Goal: Task Accomplishment & Management: Complete application form

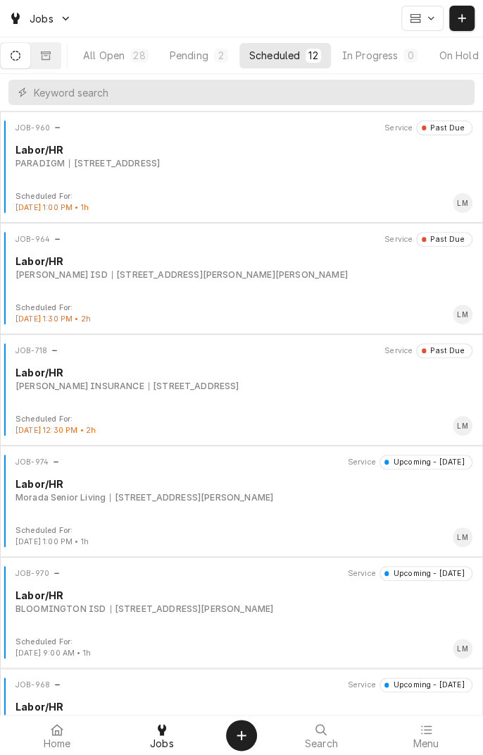
scroll to position [0, 134]
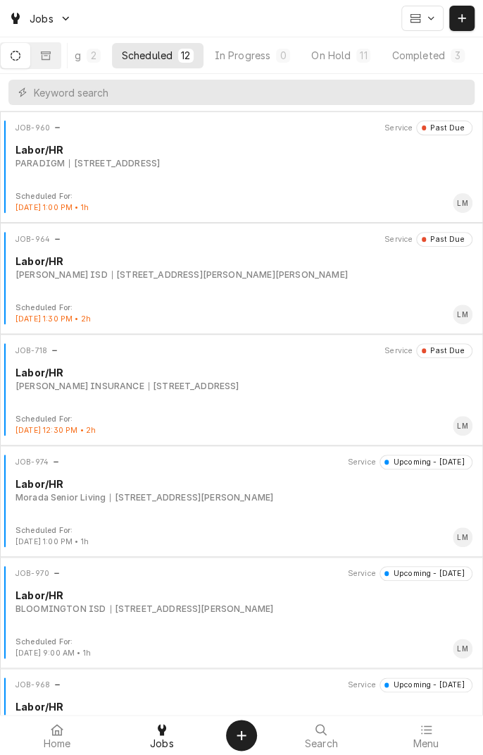
click at [350, 56] on div "On Hold" at bounding box center [330, 55] width 39 height 15
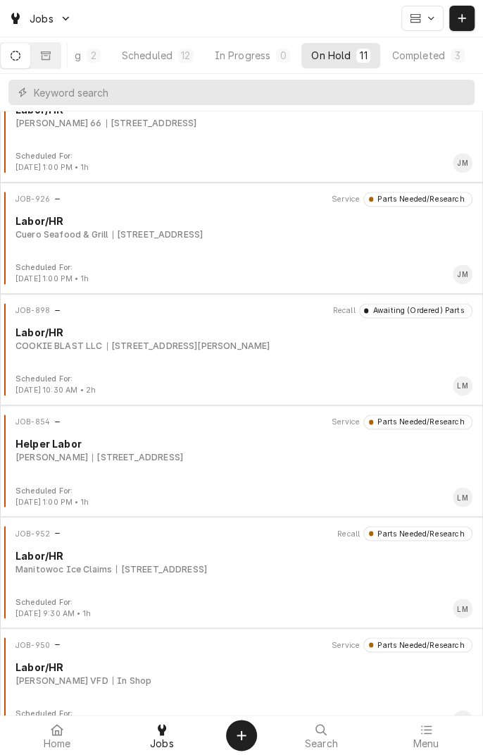
scroll to position [483, 0]
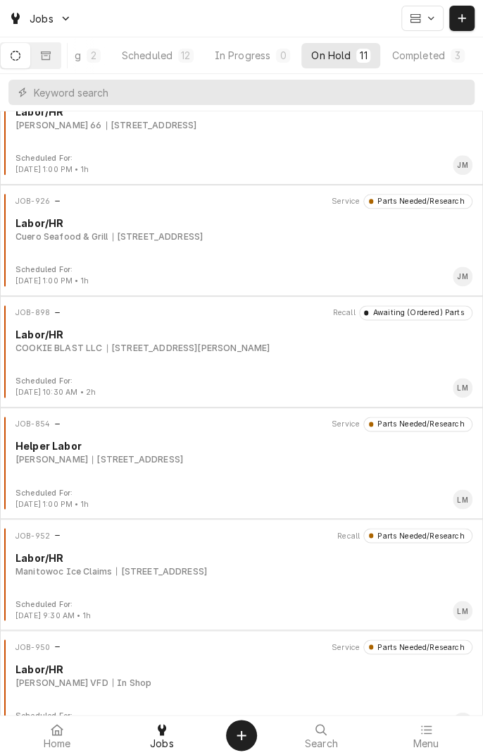
click at [432, 62] on button "Completed 3" at bounding box center [428, 55] width 92 height 25
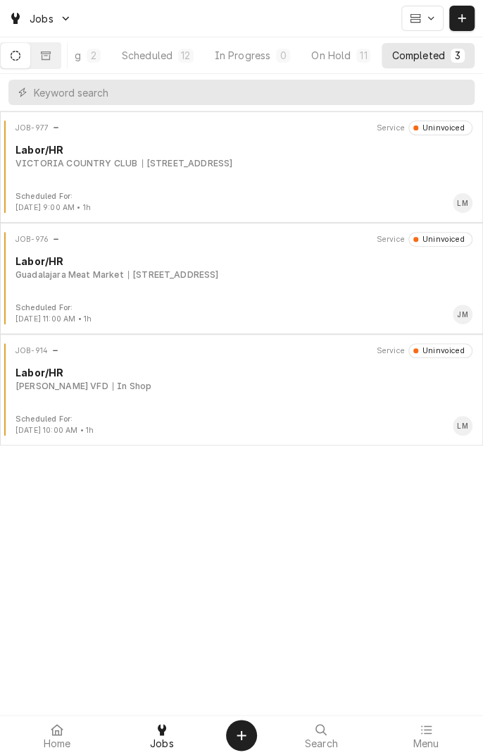
click at [219, 275] on div "[STREET_ADDRESS]" at bounding box center [173, 274] width 91 height 13
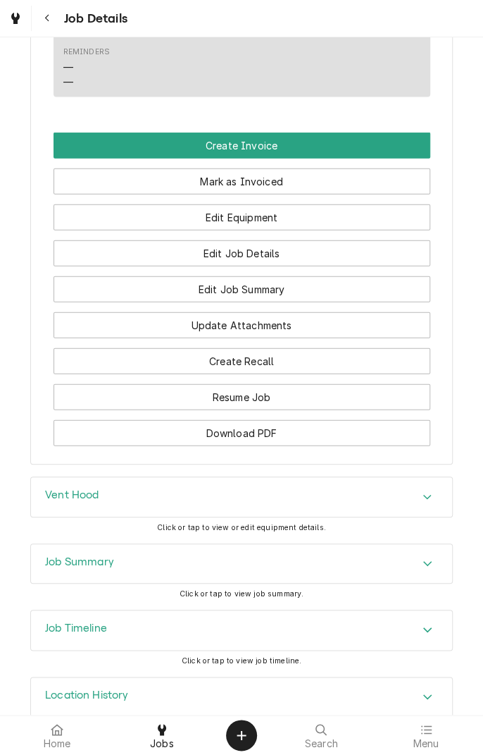
scroll to position [979, 0]
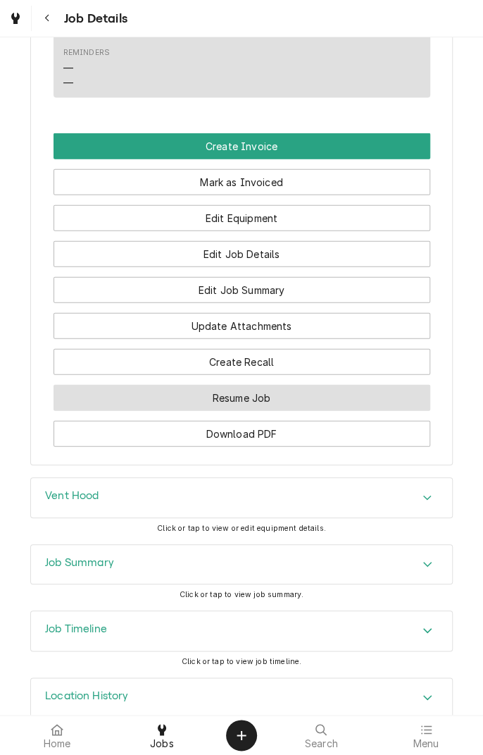
click at [348, 411] on button "Resume Job" at bounding box center [242, 398] width 377 height 26
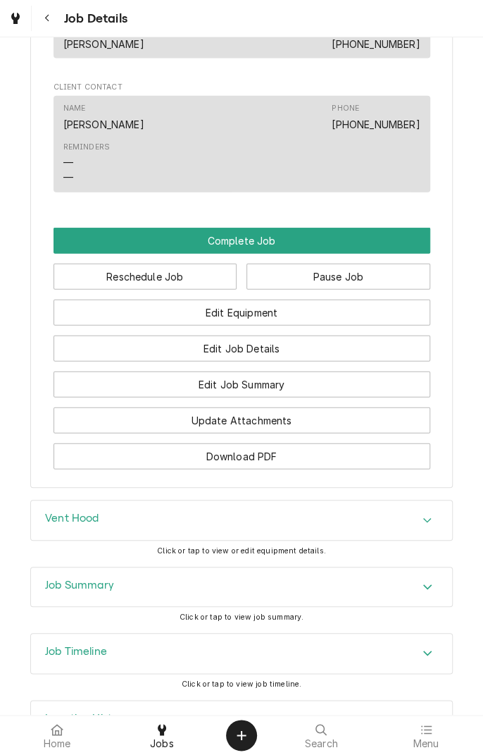
scroll to position [986, 0]
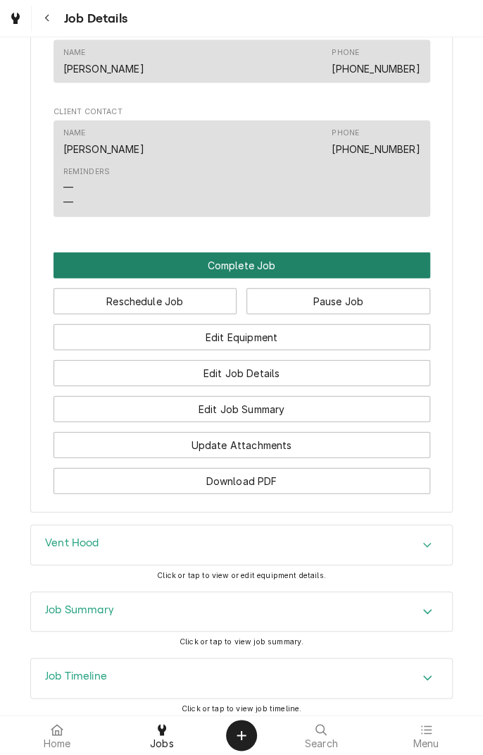
click at [378, 278] on button "Complete Job" at bounding box center [242, 265] width 377 height 26
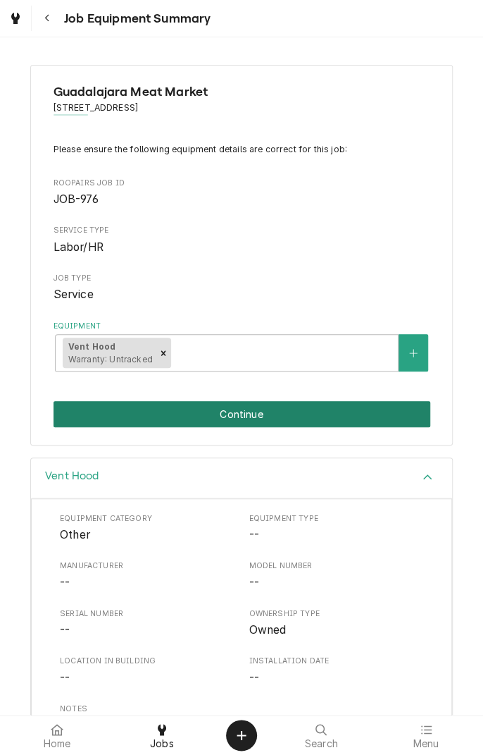
click at [336, 409] on button "Continue" at bounding box center [242, 414] width 377 height 26
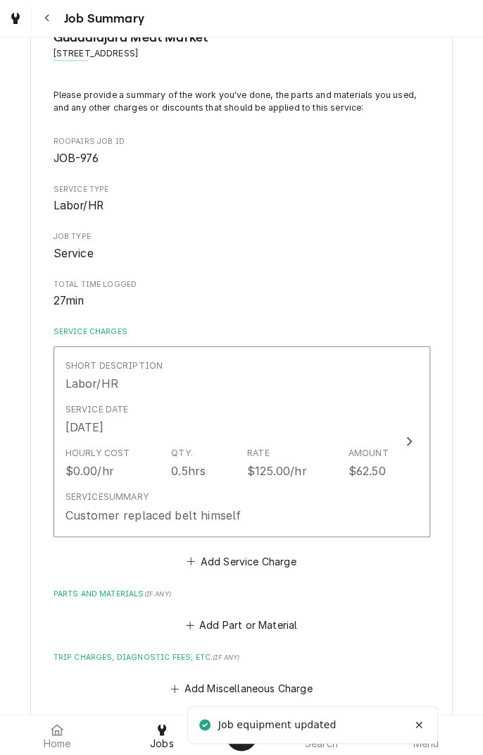
scroll to position [57, 0]
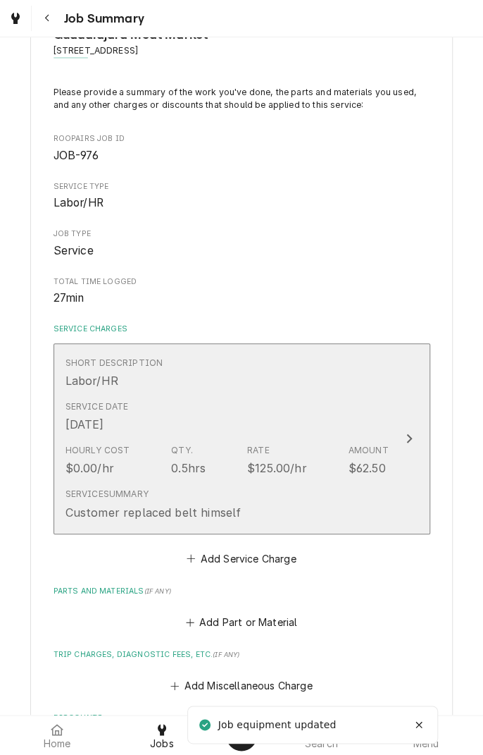
click at [345, 387] on div "Short Description Labor/HR" at bounding box center [227, 373] width 323 height 44
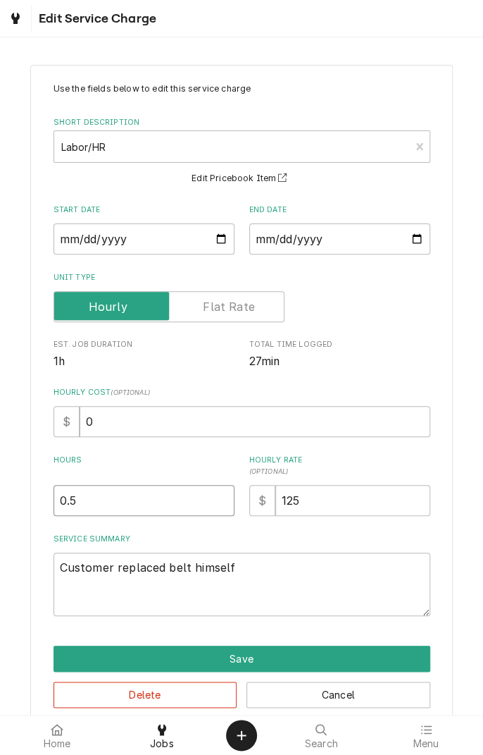
click at [135, 502] on input "0.5" at bounding box center [144, 500] width 181 height 31
type textarea "x"
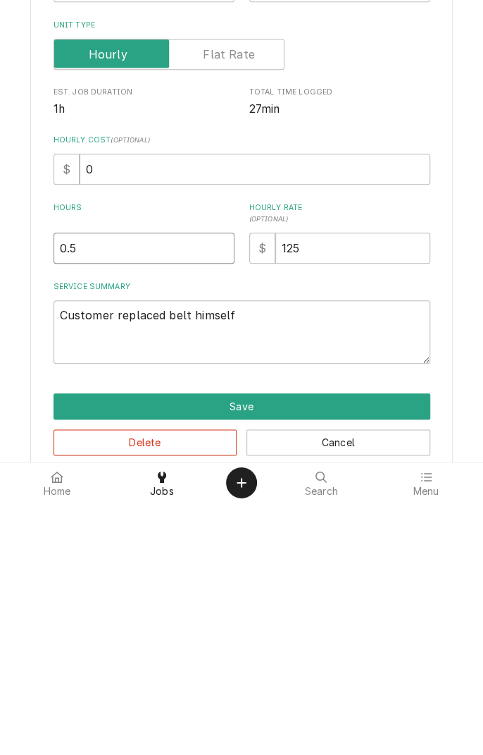
type input "0"
type textarea "x"
type input "1"
type textarea "x"
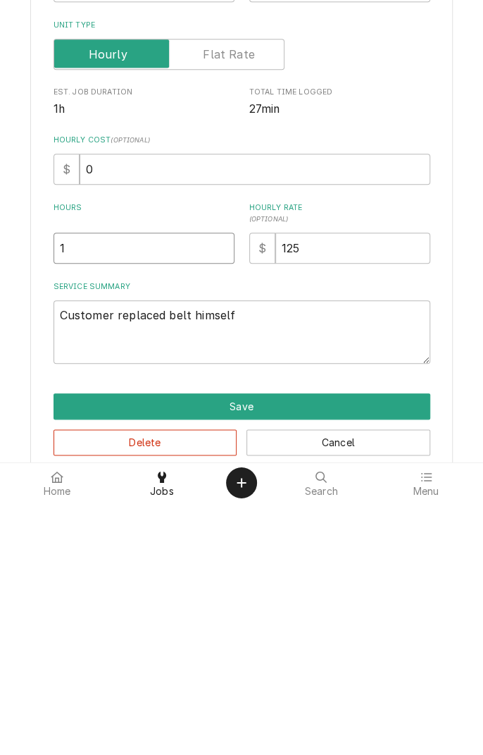
type input "1"
click at [330, 582] on textarea "Customer replaced belt himself" at bounding box center [242, 583] width 377 height 63
type textarea "x"
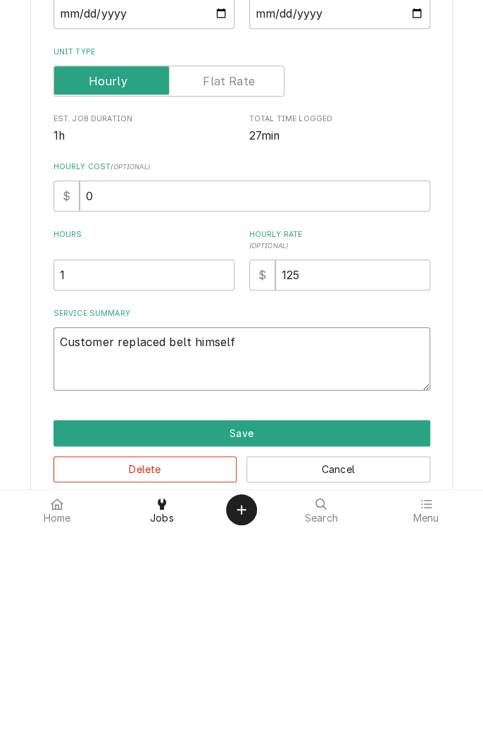
type textarea "Customer replaced belt himself"
type textarea "x"
type textarea "Customer replaced belt himself d"
type textarea "x"
type textarea "Customer replaced belt himself di"
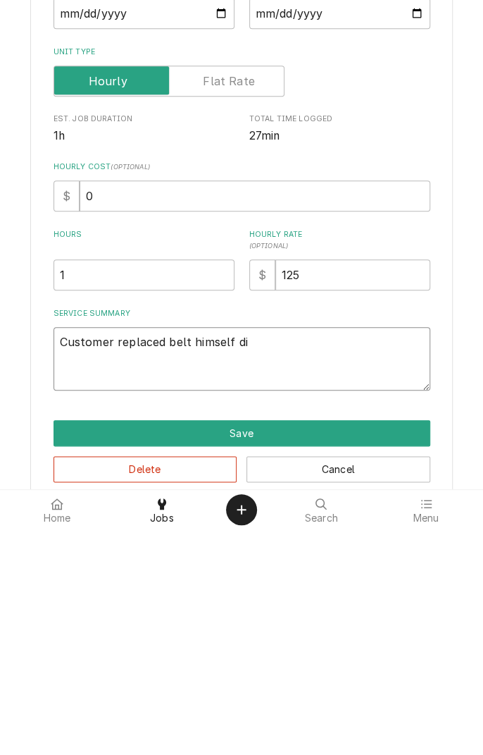
type textarea "x"
type textarea "Customer replaced belt himself did"
type textarea "x"
type textarea "Customer replaced belt himself did"
type textarea "x"
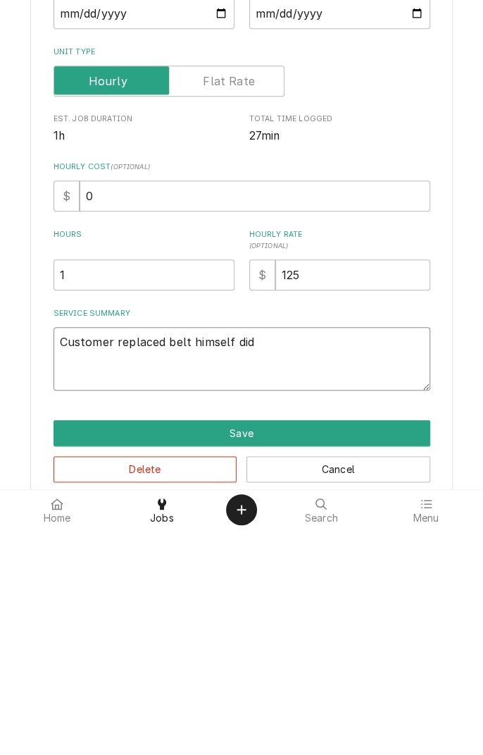
type textarea "Customer replaced belt himself did n"
type textarea "x"
type textarea "Customer replaced belt himself did no"
type textarea "x"
type textarea "Customer replaced belt himself did not"
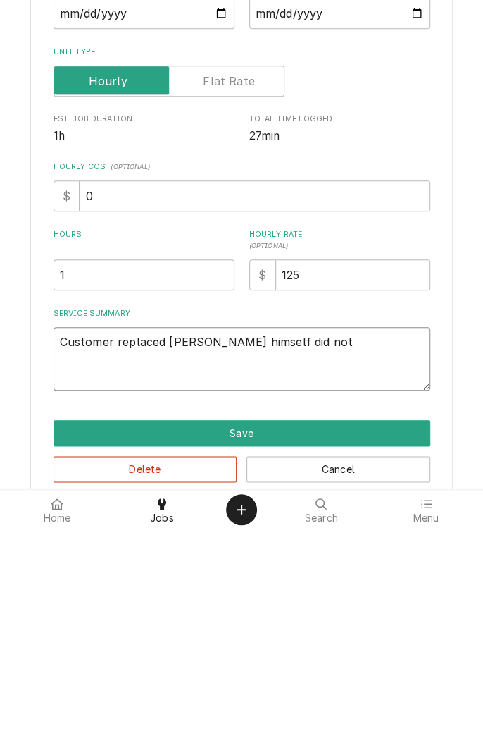
type textarea "x"
type textarea "Customer replaced belt himself did not c"
type textarea "x"
type textarea "Customer replaced belt himself did not ca"
type textarea "x"
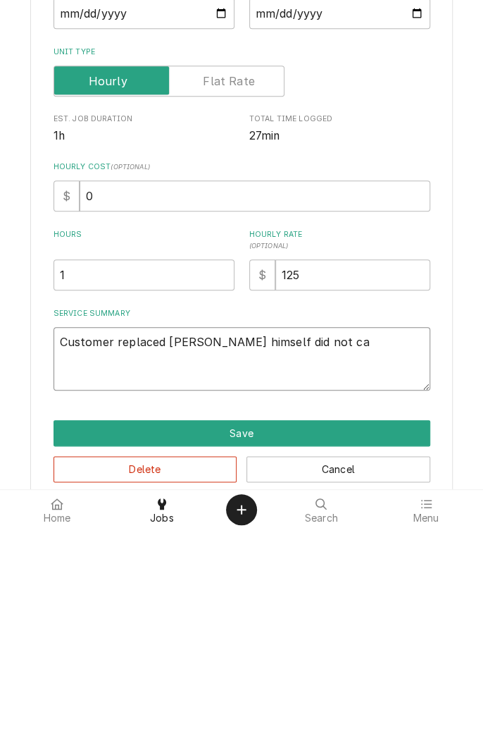
type textarea "Customer replaced belt himself did not cal"
type textarea "x"
type textarea "Customer replaced belt himself did not call"
type textarea "x"
type textarea "Customer replaced belt himself did not call"
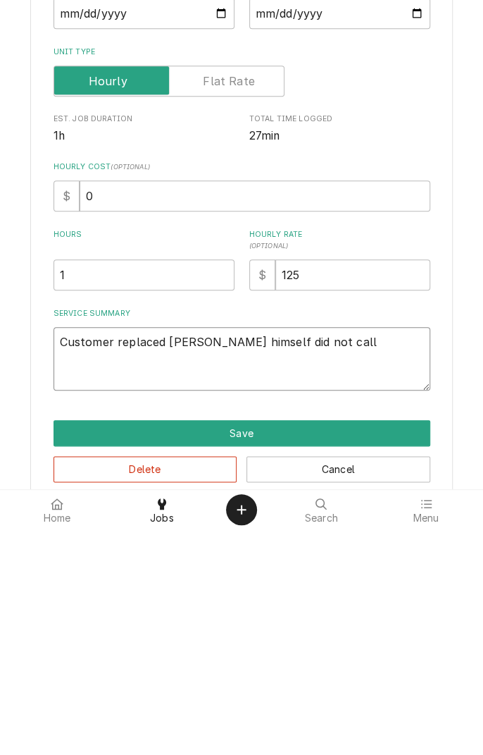
type textarea "x"
type textarea "Customer replaced belt himself did not call t"
type textarea "x"
type textarea "Customer replaced belt himself did not call to"
type textarea "x"
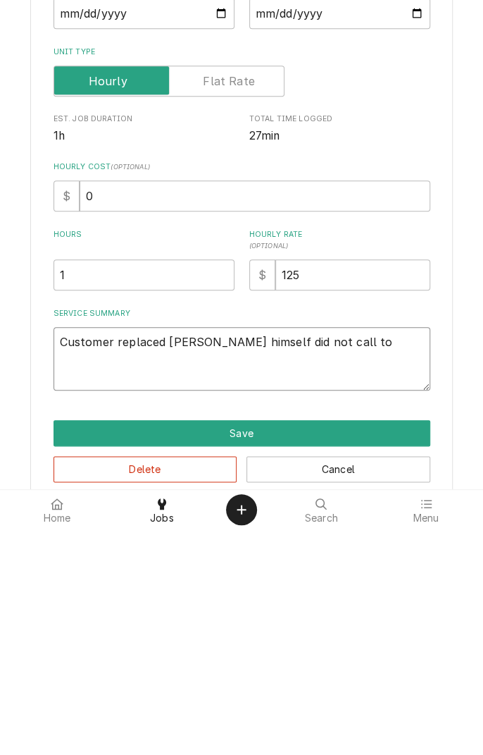
type textarea "Customer replaced belt himself did not call to"
type textarea "x"
type textarea "Customer replaced belt himself did not call to c"
type textarea "x"
type textarea "Customer replaced belt himself did not call to ca"
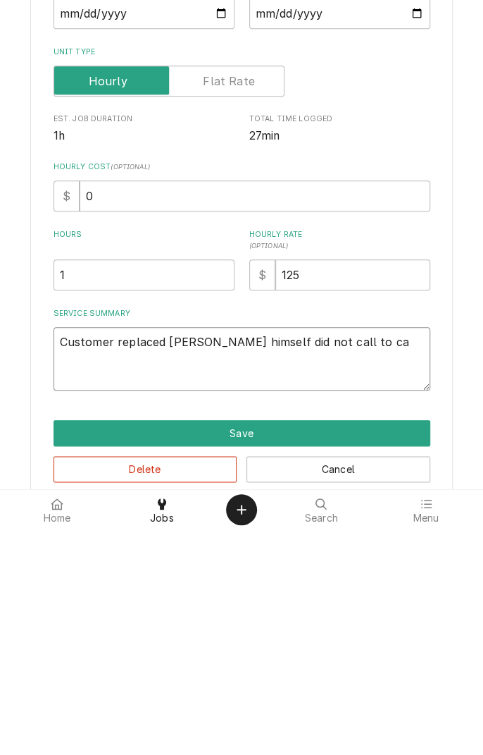
type textarea "x"
type textarea "Customer replaced belt himself did not call to can"
type textarea "x"
type textarea "Customer replaced belt himself did not call to cancel"
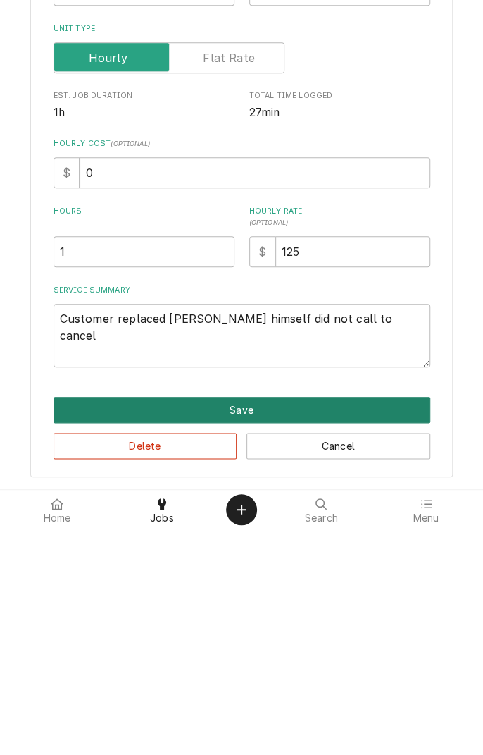
click at [318, 638] on button "Save" at bounding box center [242, 635] width 377 height 26
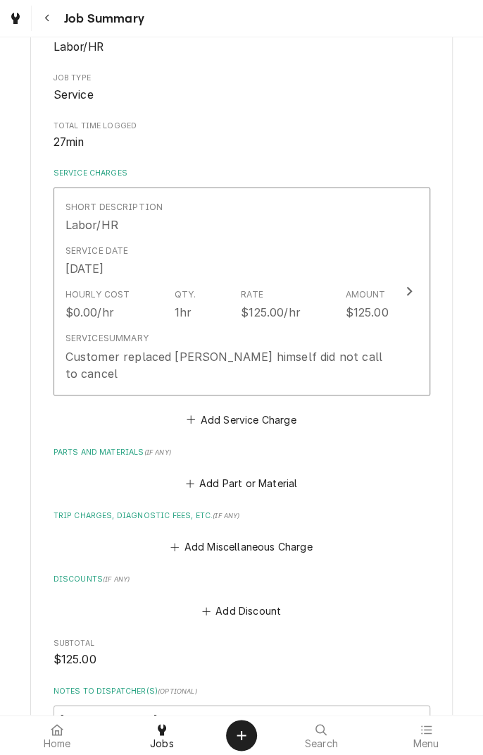
scroll to position [213, 0]
click at [260, 409] on button "Add Service Charge" at bounding box center [242, 419] width 114 height 20
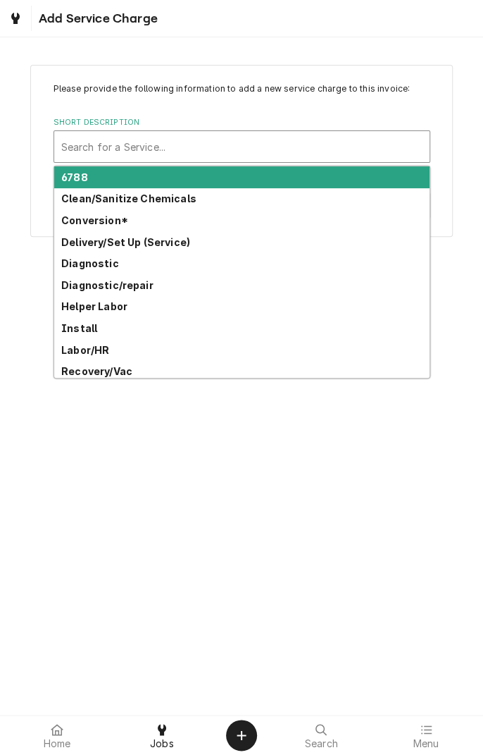
click at [318, 457] on div "Please provide the following information to add a new service charge to this in…" at bounding box center [241, 375] width 483 height 677
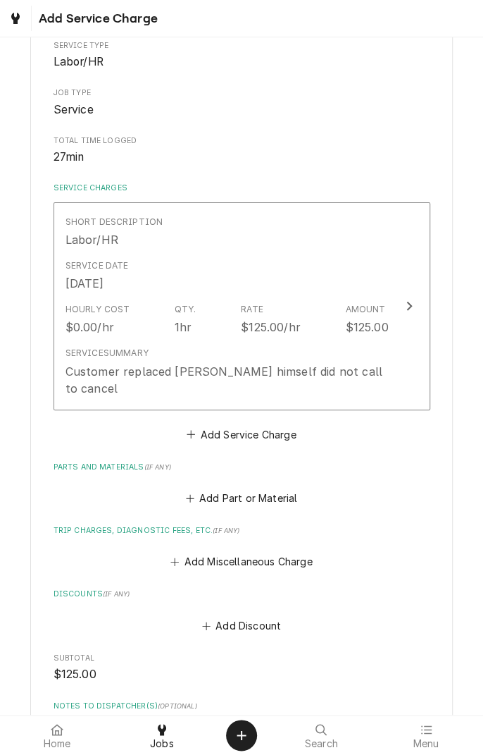
scroll to position [199, 0]
click at [273, 551] on button "Add Miscellaneous Charge" at bounding box center [241, 561] width 147 height 20
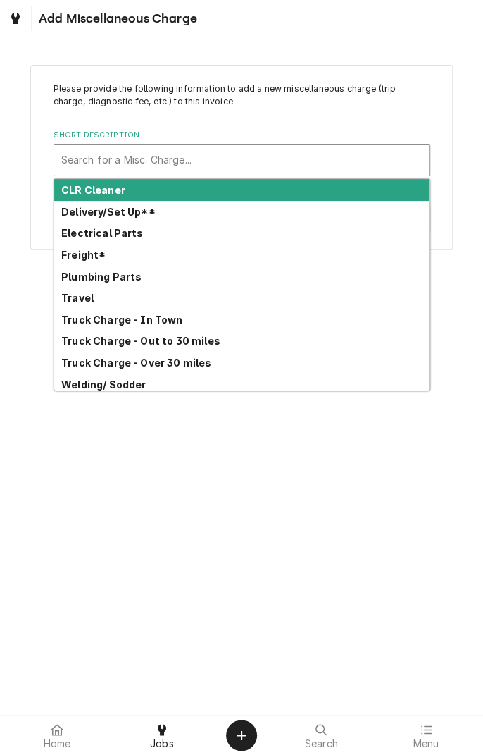
click at [175, 318] on strong "Truck Charge - In Town" at bounding box center [122, 320] width 122 height 12
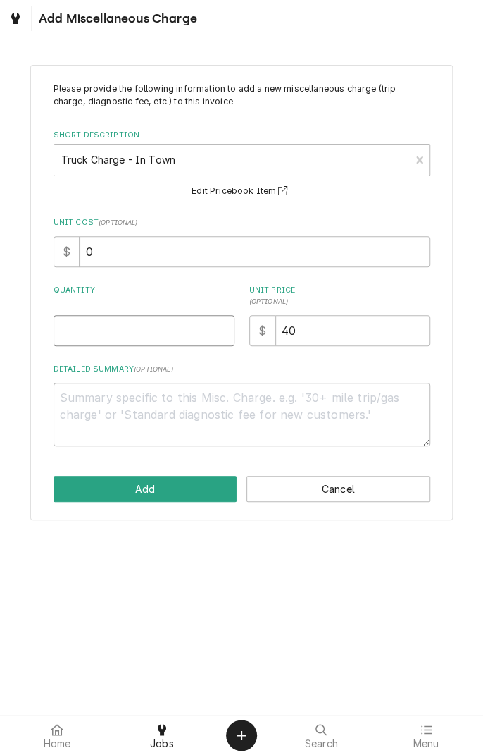
click at [178, 336] on input "Quantity" at bounding box center [144, 330] width 181 height 31
type textarea "x"
type input "1"
type textarea "x"
type input "1"
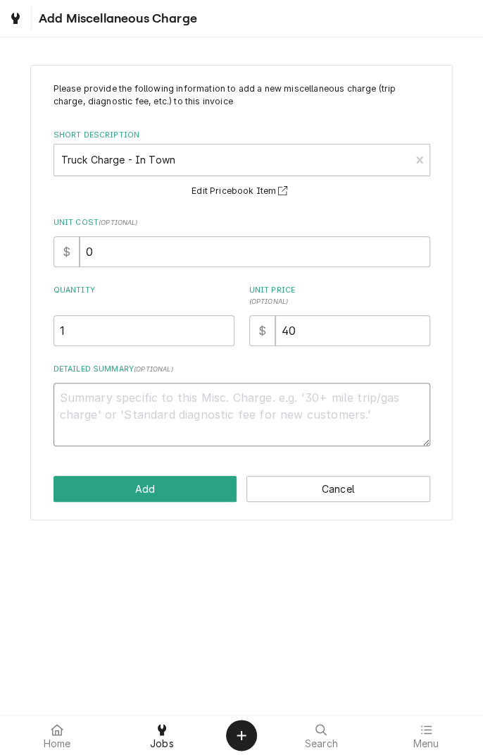
click at [212, 402] on textarea "Detailed Summary ( optional )" at bounding box center [242, 414] width 377 height 63
type textarea "x"
type textarea "T"
type textarea "x"
type textarea "Tr"
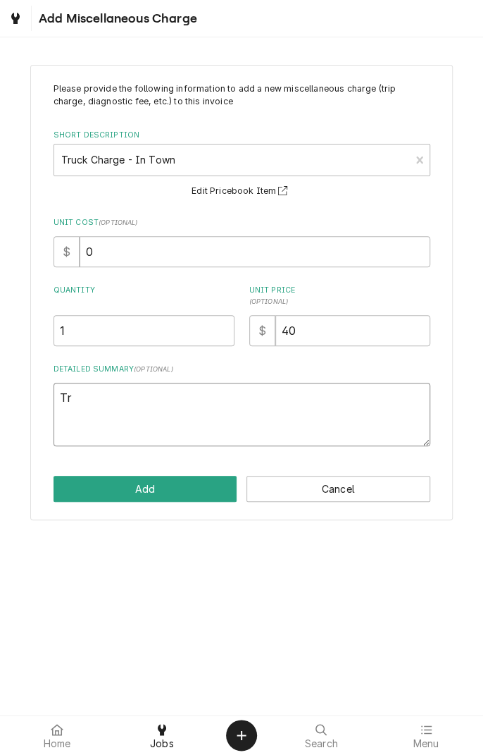
type textarea "x"
type textarea "Truck"
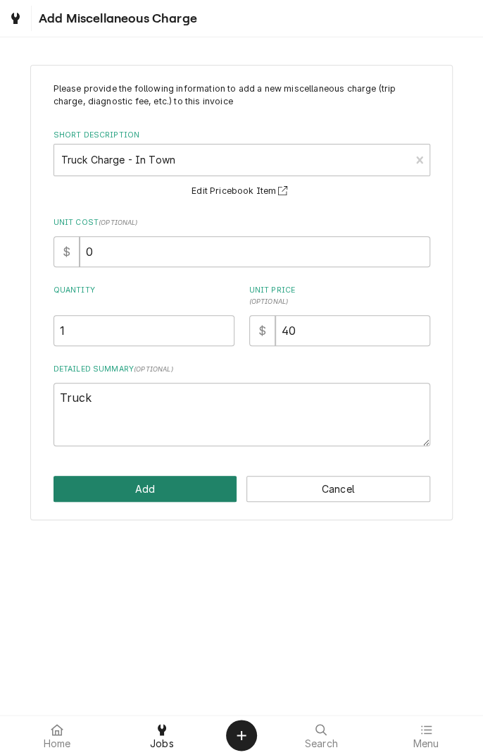
click at [190, 485] on button "Add" at bounding box center [146, 489] width 184 height 26
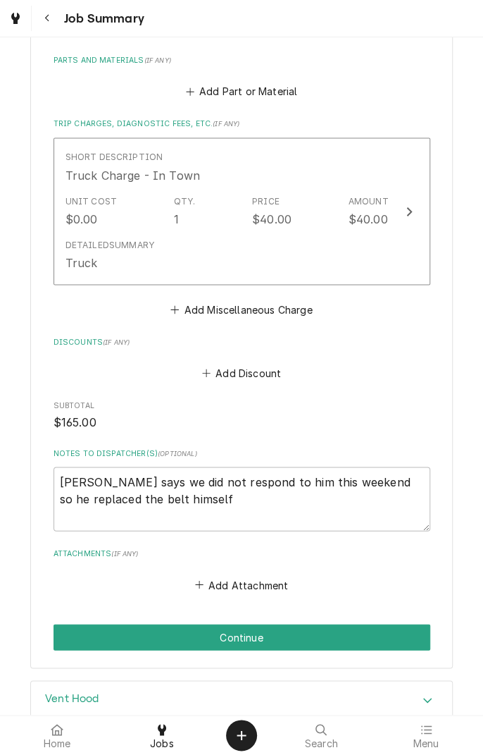
scroll to position [685, 0]
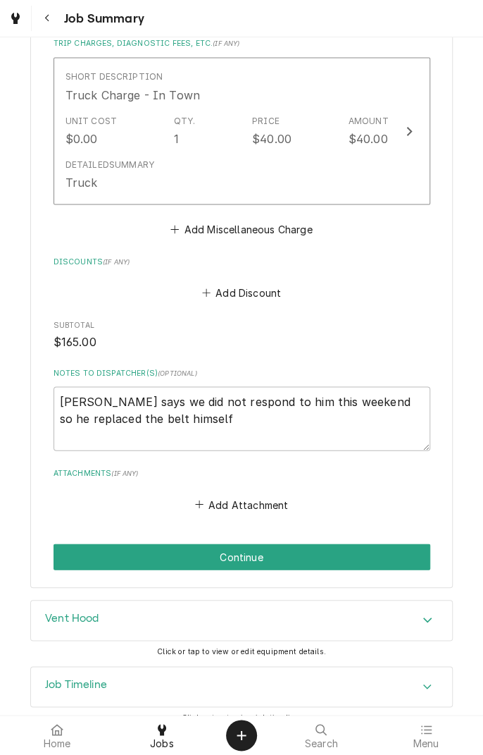
click at [335, 543] on button "Continue" at bounding box center [242, 556] width 377 height 26
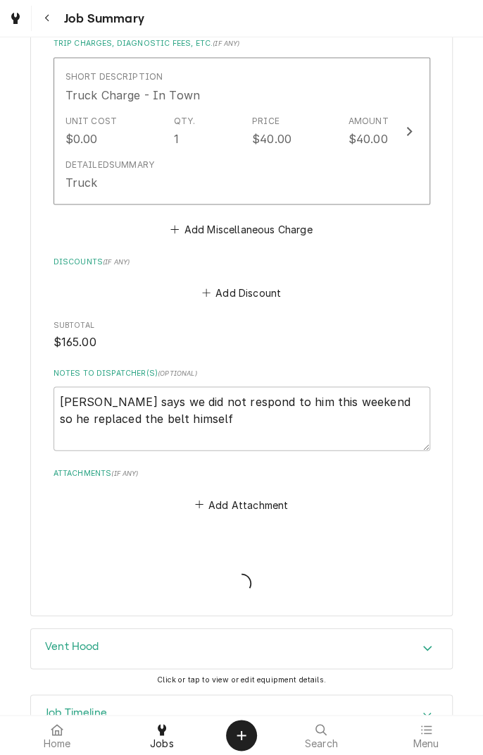
type textarea "x"
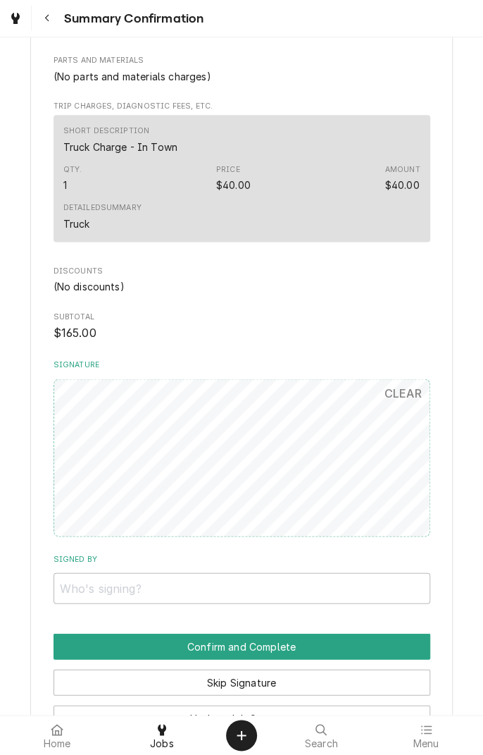
scroll to position [530, 0]
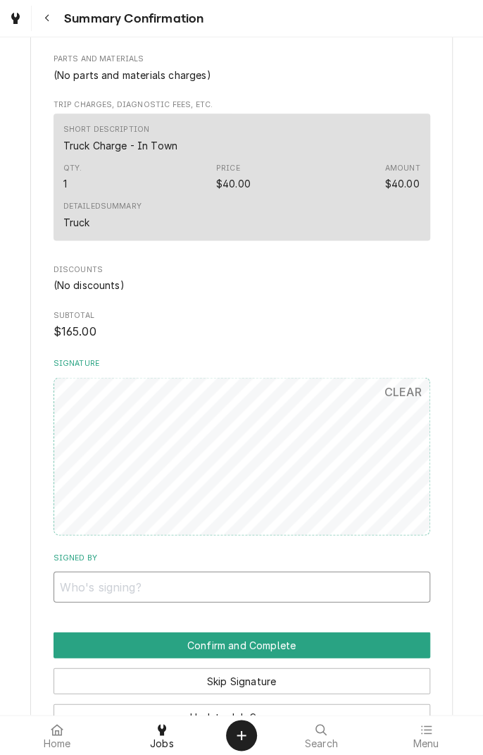
click at [276, 585] on input "Signed By" at bounding box center [242, 586] width 377 height 31
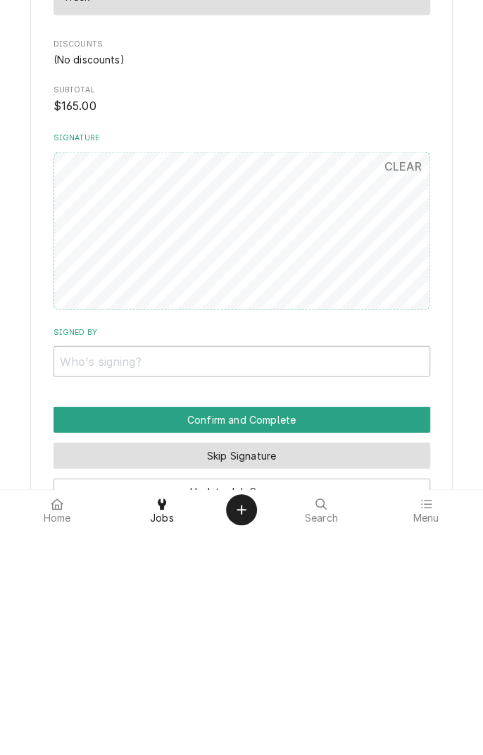
click at [290, 680] on button "Skip Signature" at bounding box center [242, 680] width 377 height 26
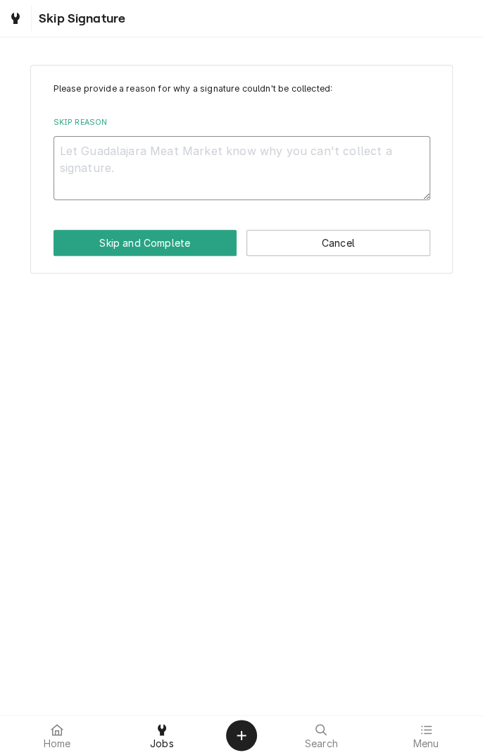
click at [301, 156] on textarea "Skip Reason" at bounding box center [242, 167] width 377 height 63
type textarea "x"
type textarea "C"
type textarea "x"
type textarea "Co"
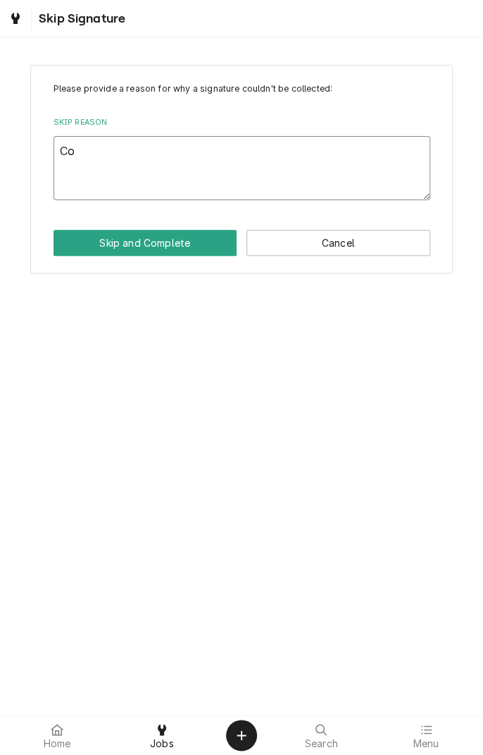
type textarea "x"
type textarea "Com"
type textarea "x"
type textarea "Comp"
type textarea "x"
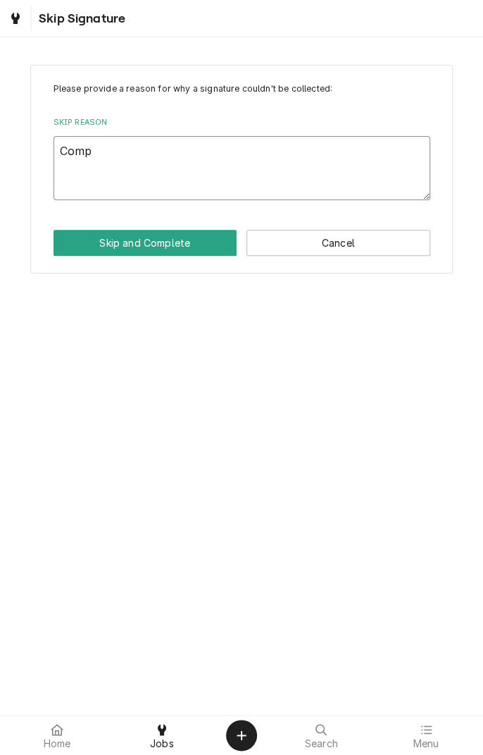
type textarea "Compl"
type textarea "x"
type textarea "Completed"
type textarea "x"
type textarea "Completed at"
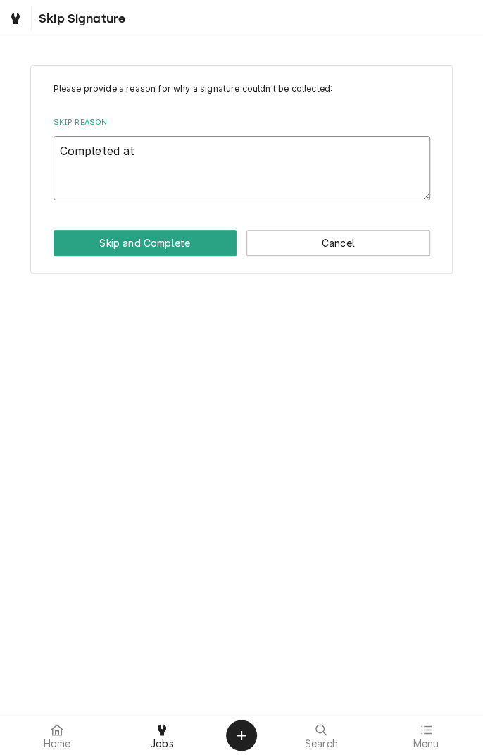
type textarea "x"
type textarea "Completed at shop"
type textarea "x"
type textarea "Completed at shop"
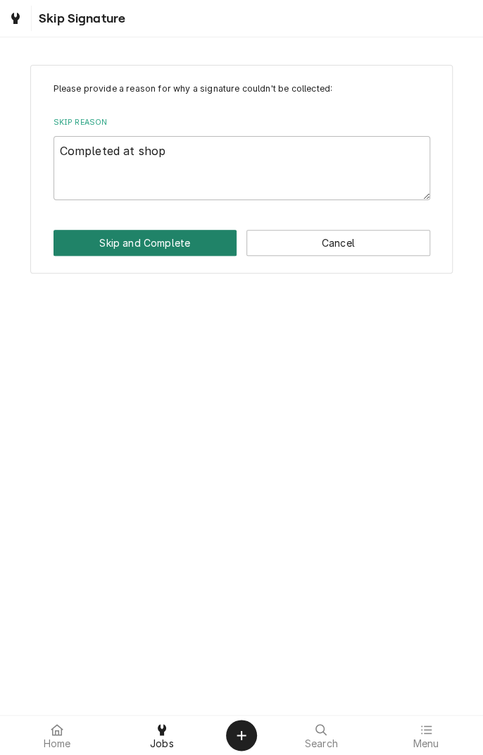
click at [168, 230] on button "Skip and Complete" at bounding box center [146, 243] width 184 height 26
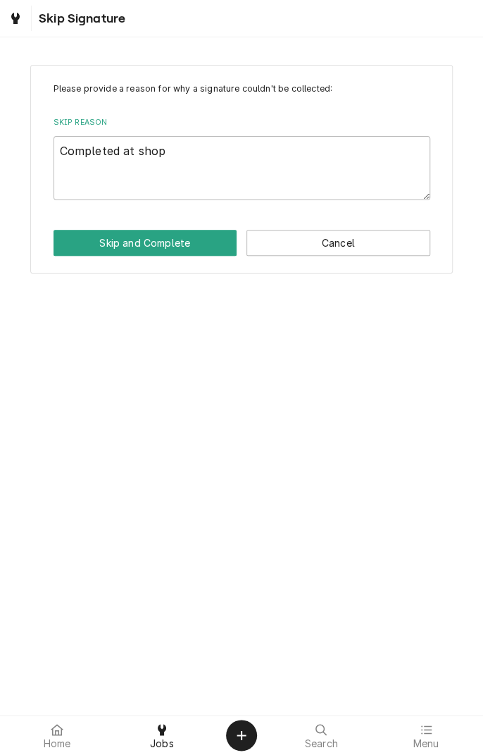
type textarea "x"
